Goal: Communication & Community: Answer question/provide support

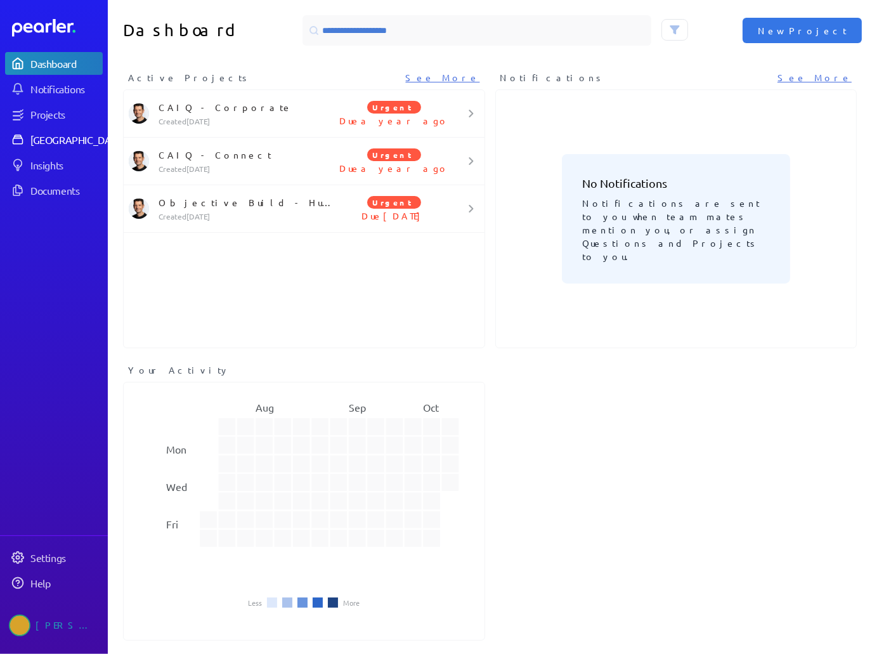
click at [60, 139] on div "[GEOGRAPHIC_DATA]" at bounding box center [77, 139] width 94 height 13
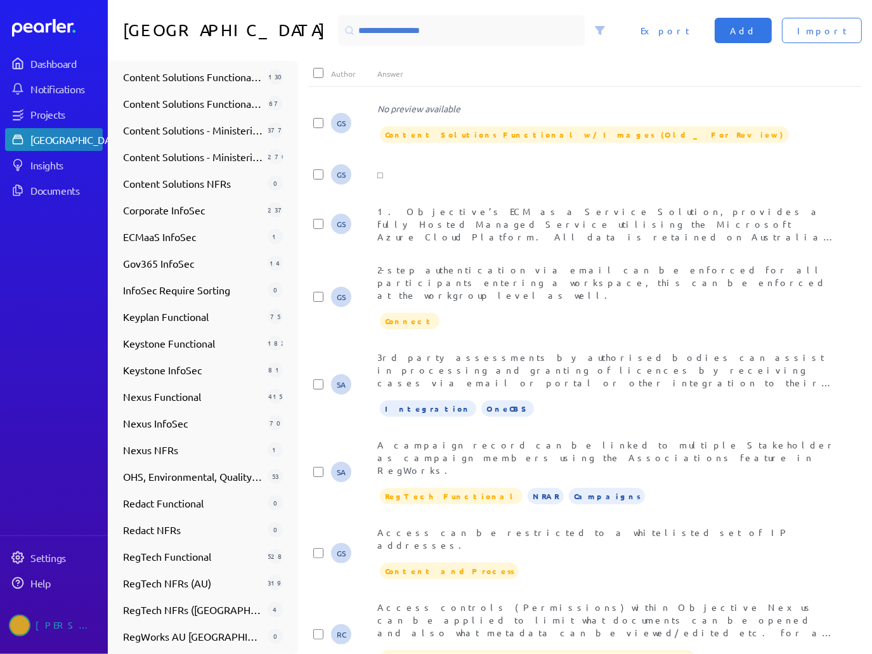
scroll to position [543, 0]
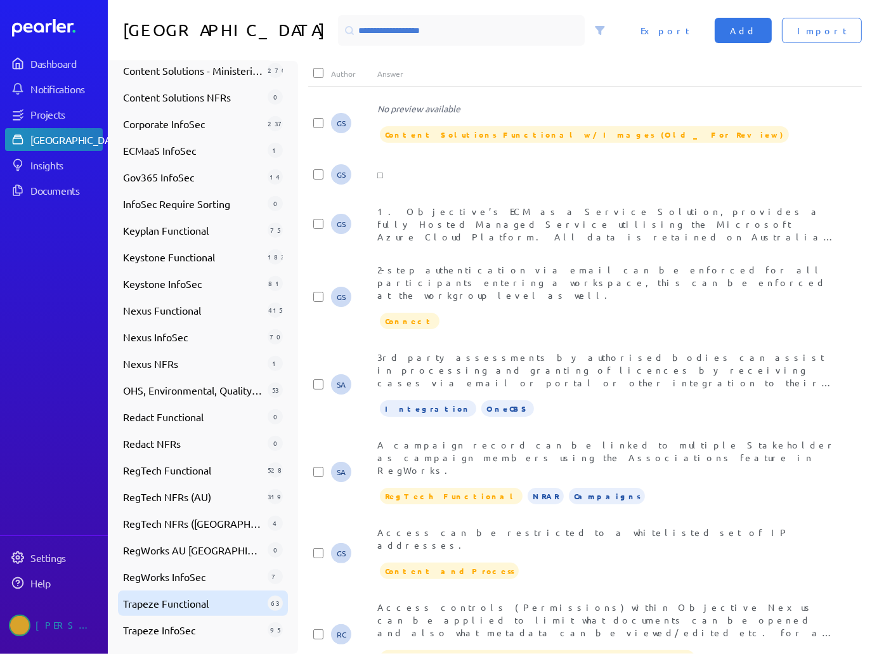
click at [188, 598] on span "Trapeze Functional" at bounding box center [193, 602] width 140 height 15
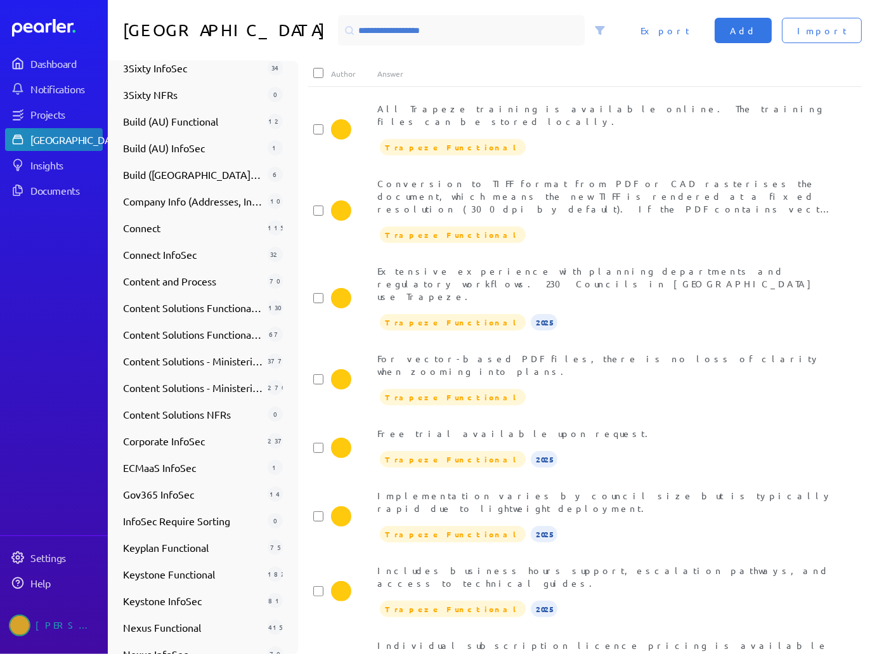
scroll to position [162, 0]
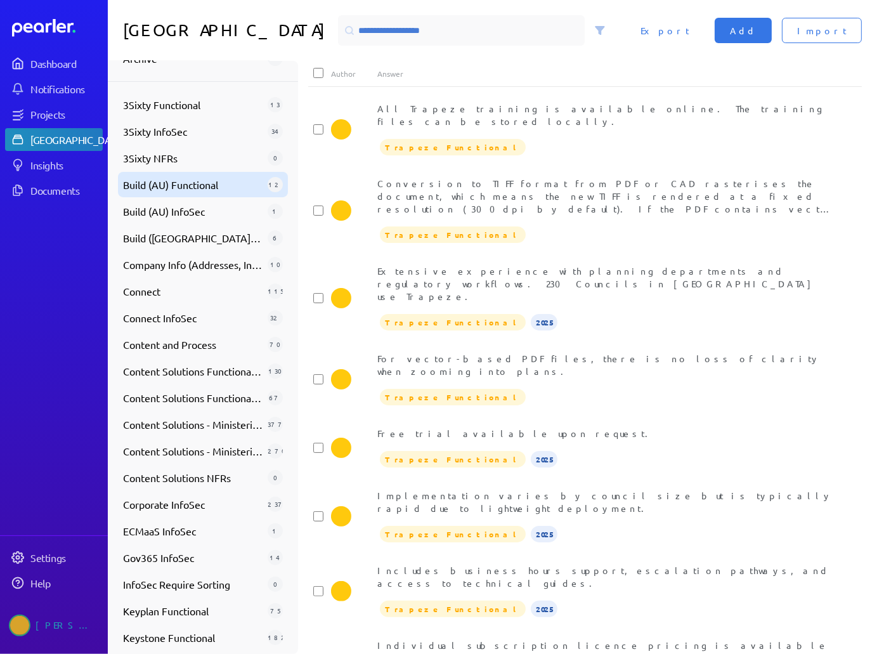
click at [204, 183] on span "Build (AU) Functional" at bounding box center [193, 184] width 140 height 15
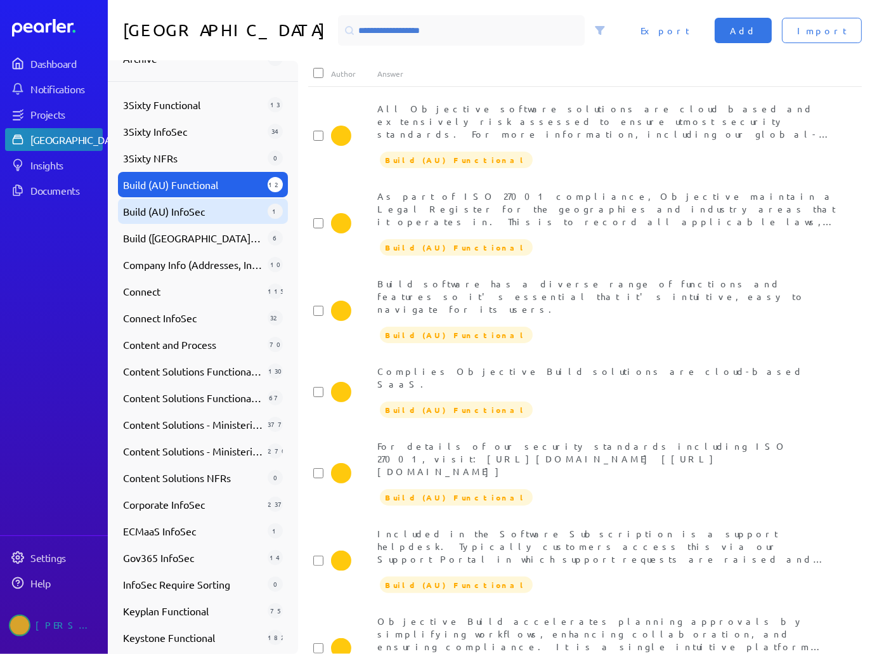
click at [200, 207] on span "Build (AU) InfoSec" at bounding box center [193, 211] width 140 height 15
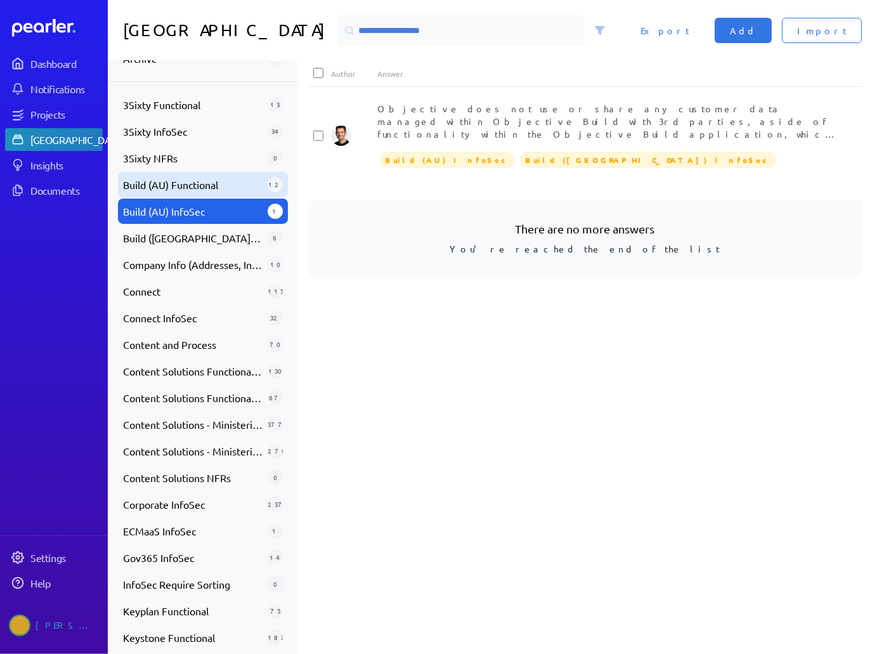
click at [202, 190] on span "Build (AU) Functional" at bounding box center [193, 184] width 140 height 15
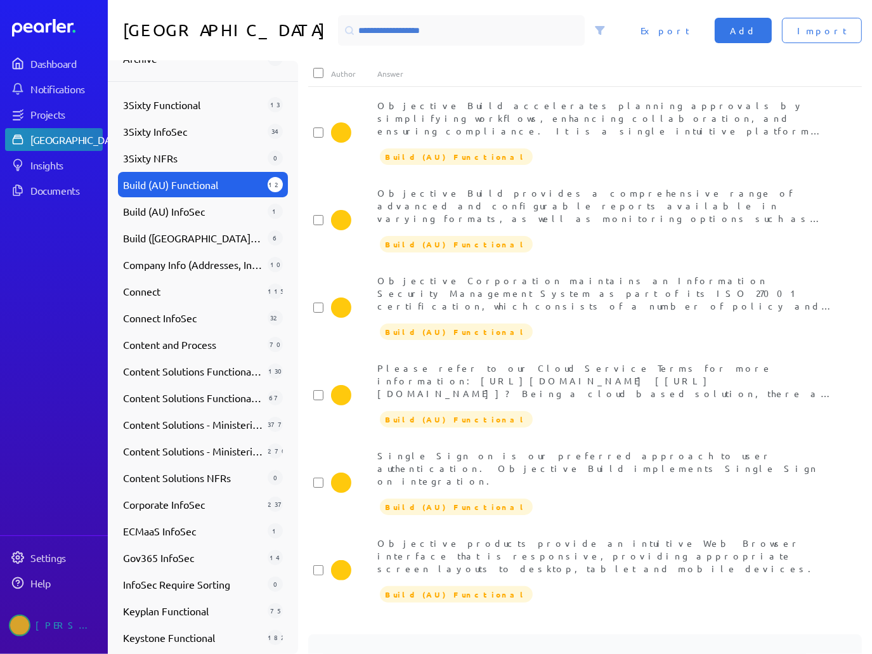
scroll to position [526, 0]
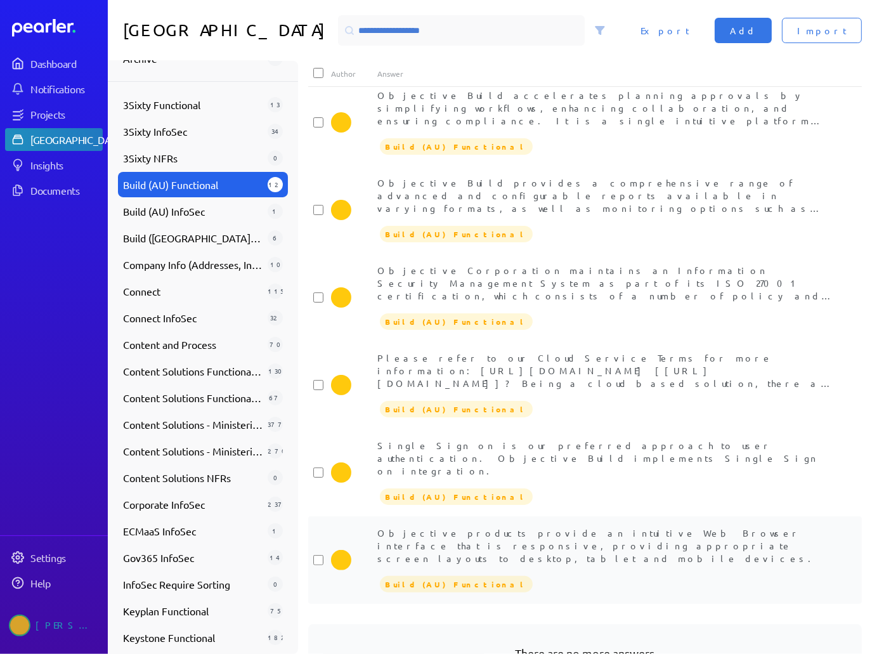
click at [488, 526] on div "Objective products provide an intuitive Web Browser interface that is responsiv…" at bounding box center [607, 545] width 461 height 38
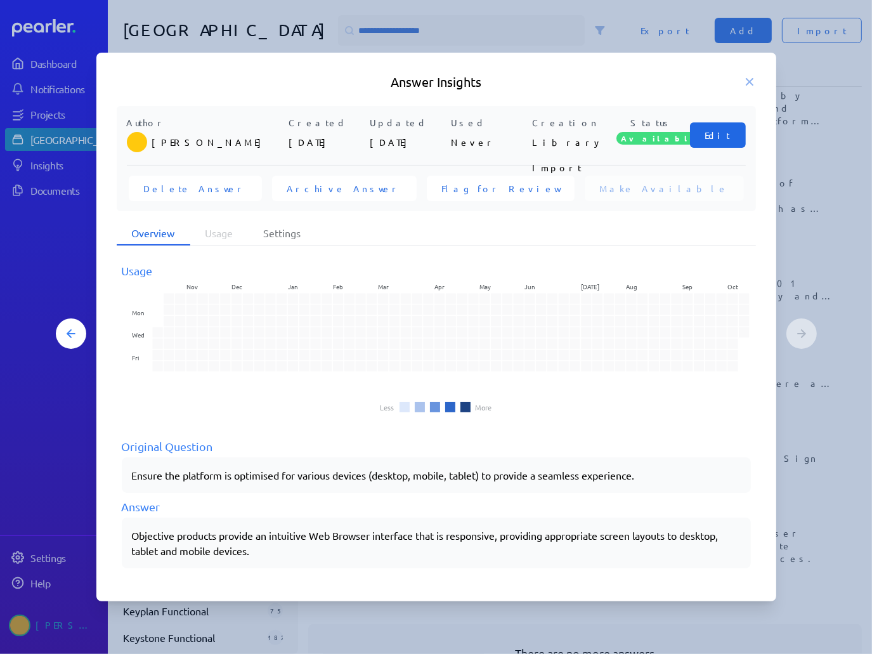
click at [710, 135] on button "Edit" at bounding box center [718, 134] width 56 height 25
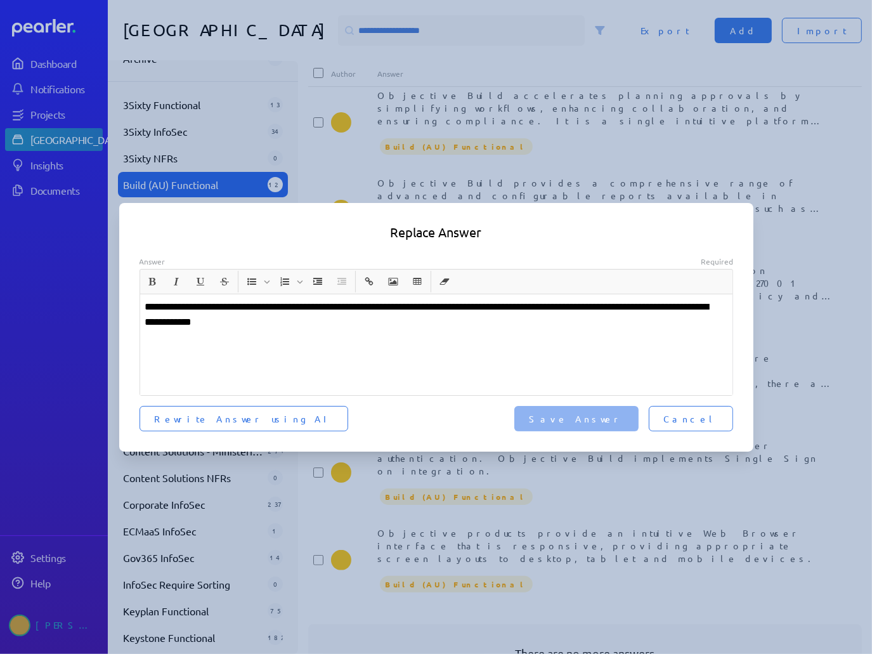
click at [148, 308] on p "**********" at bounding box center [436, 314] width 582 height 30
click at [613, 418] on span "Save Answer" at bounding box center [576, 418] width 94 height 13
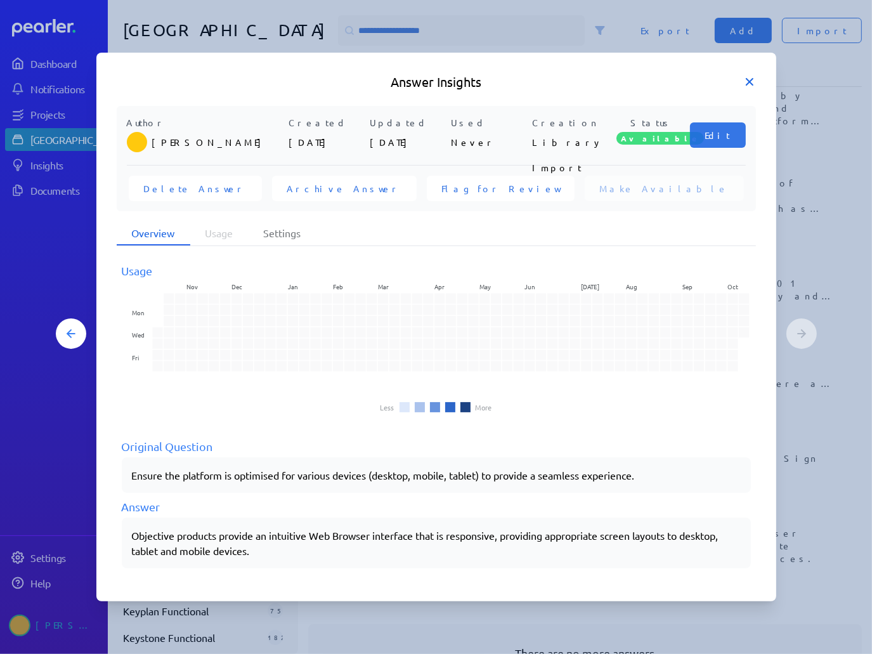
click at [746, 83] on icon at bounding box center [749, 81] width 13 height 13
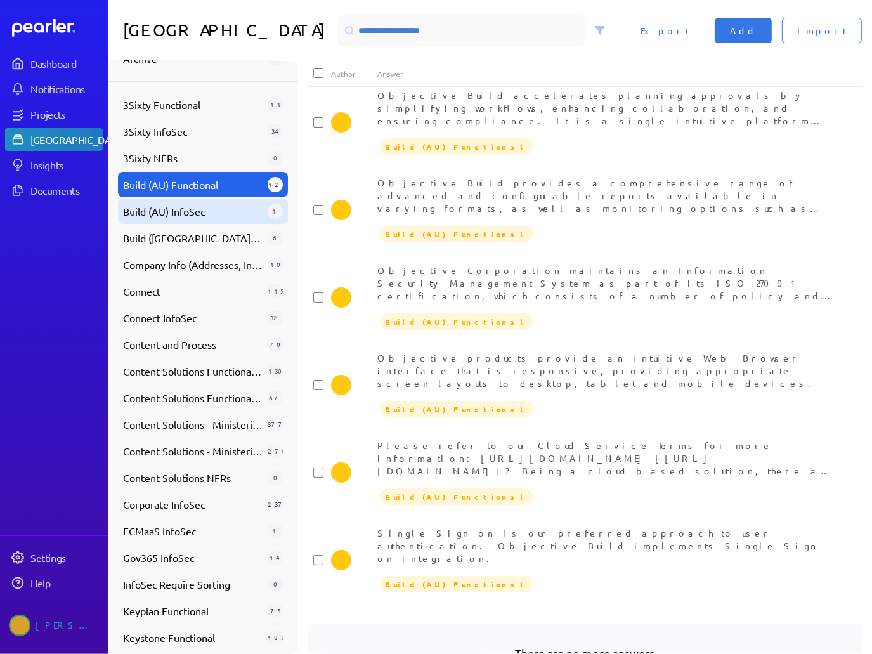
click at [190, 215] on span "Build (AU) InfoSec" at bounding box center [193, 211] width 140 height 15
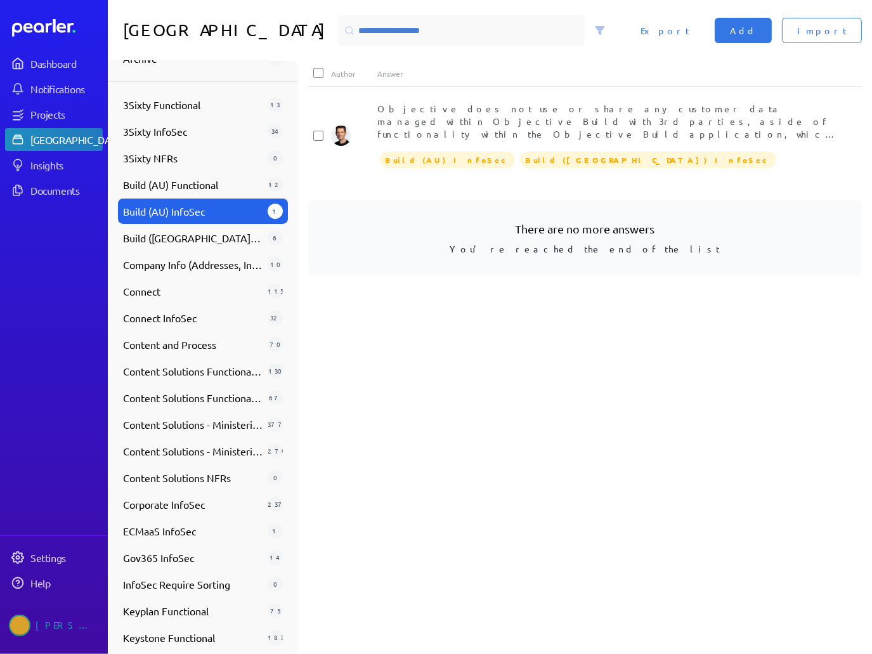
scroll to position [0, 0]
click at [199, 187] on span "Build (AU) Functional" at bounding box center [193, 184] width 140 height 15
